Goal: Task Accomplishment & Management: Manage account settings

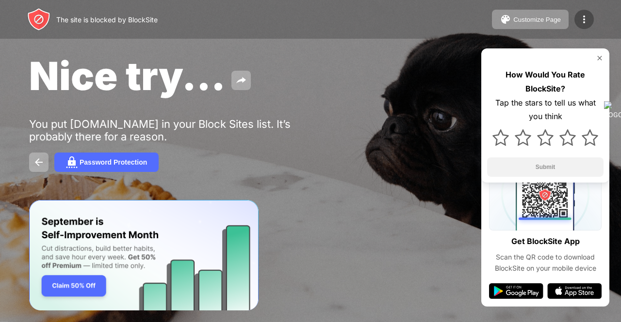
click at [581, 20] on img at bounding box center [584, 20] width 12 height 12
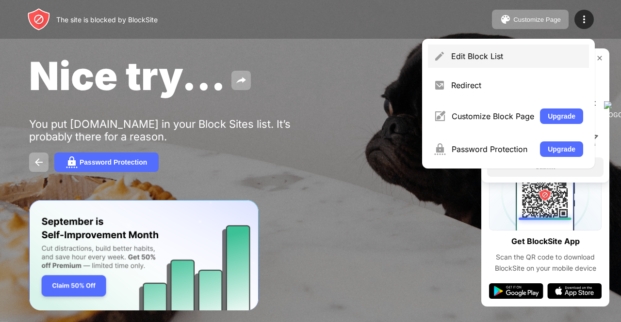
click at [471, 64] on div "Edit Block List" at bounding box center [508, 56] width 161 height 23
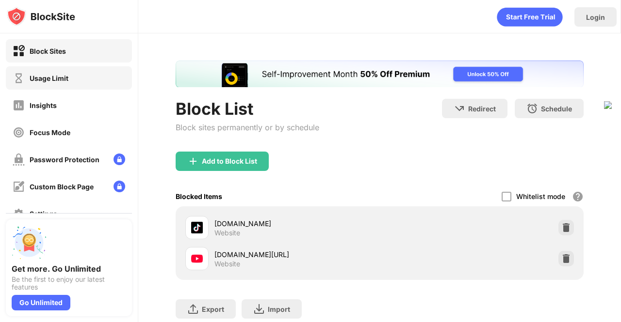
click at [51, 87] on div "Usage Limit" at bounding box center [69, 77] width 126 height 23
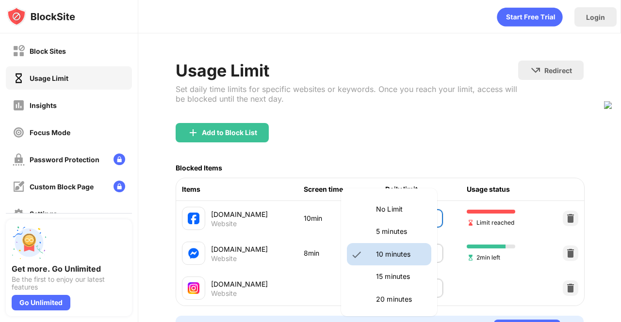
click at [410, 212] on body "Block Sites Usage Limit Insights Focus Mode Password Protection Custom Block Pa…" at bounding box center [310, 161] width 621 height 322
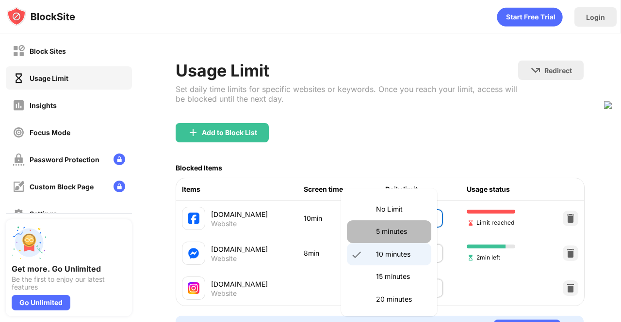
click at [395, 232] on p "5 minutes" at bounding box center [400, 231] width 49 height 11
type input "*"
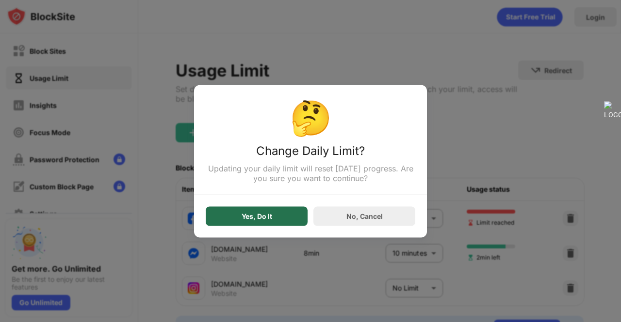
click at [279, 214] on div "Yes, Do It" at bounding box center [257, 216] width 102 height 19
